Goal: Navigation & Orientation: Find specific page/section

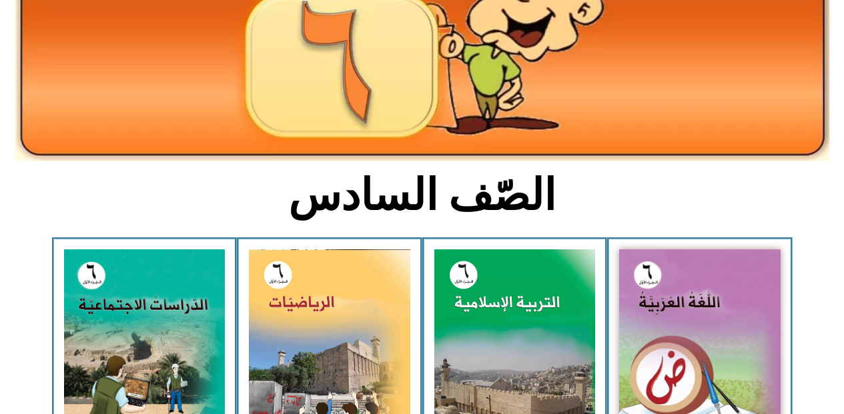
scroll to position [258, 0]
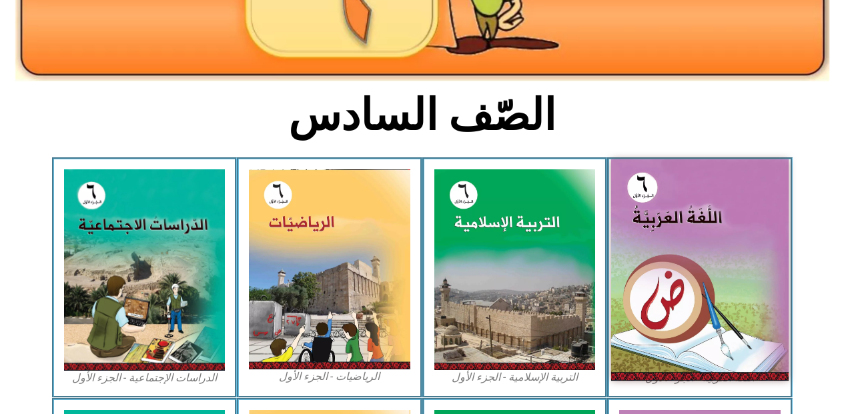
click at [690, 272] on img at bounding box center [699, 269] width 177 height 221
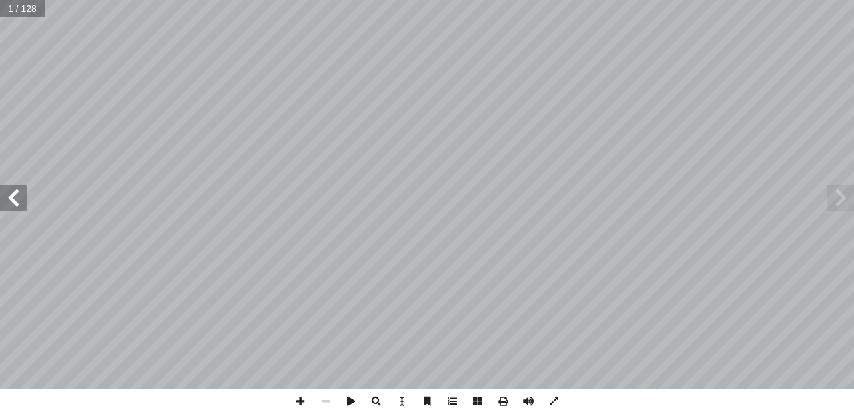
click at [9, 205] on span at bounding box center [13, 198] width 27 height 27
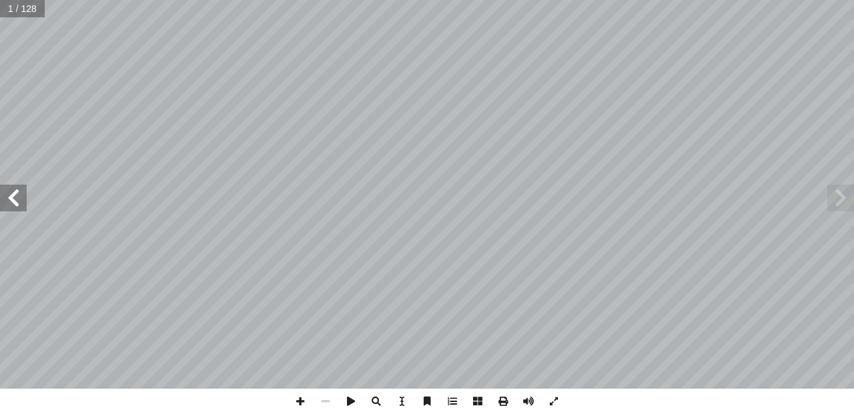
click at [9, 205] on span at bounding box center [13, 198] width 27 height 27
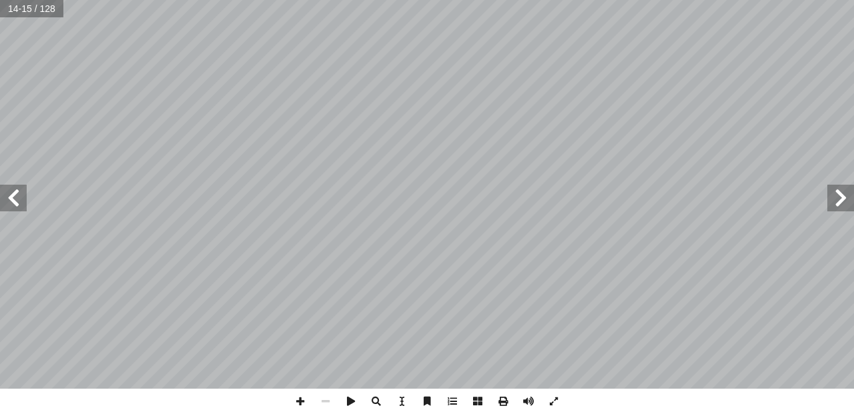
click at [9, 205] on span at bounding box center [13, 198] width 27 height 27
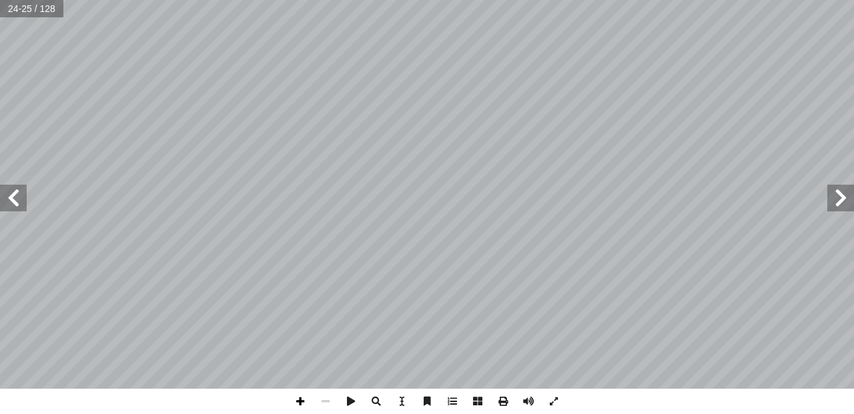
click at [301, 400] on span at bounding box center [299, 401] width 25 height 25
click at [297, 401] on span at bounding box center [299, 401] width 25 height 25
